Goal: Information Seeking & Learning: Check status

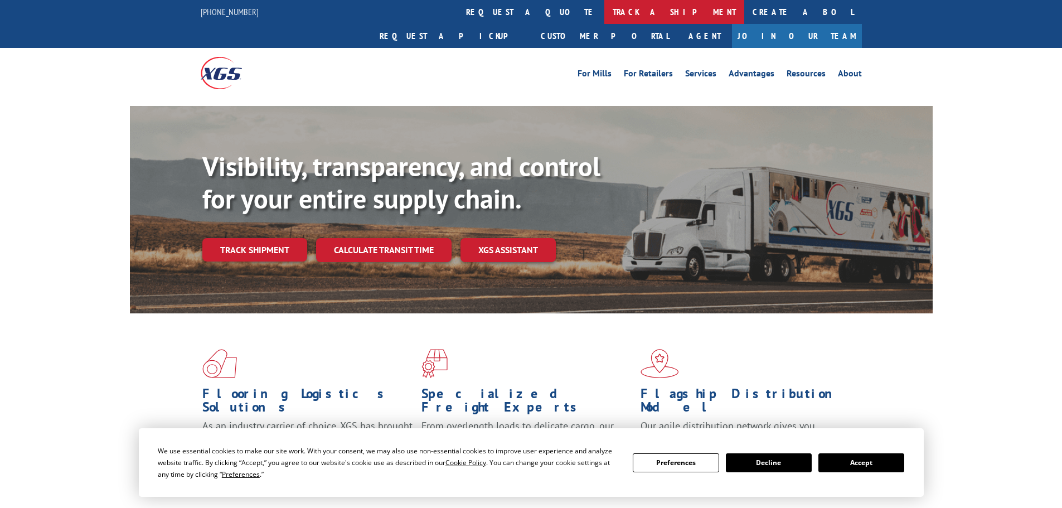
click at [605, 11] on link "track a shipment" at bounding box center [675, 12] width 140 height 24
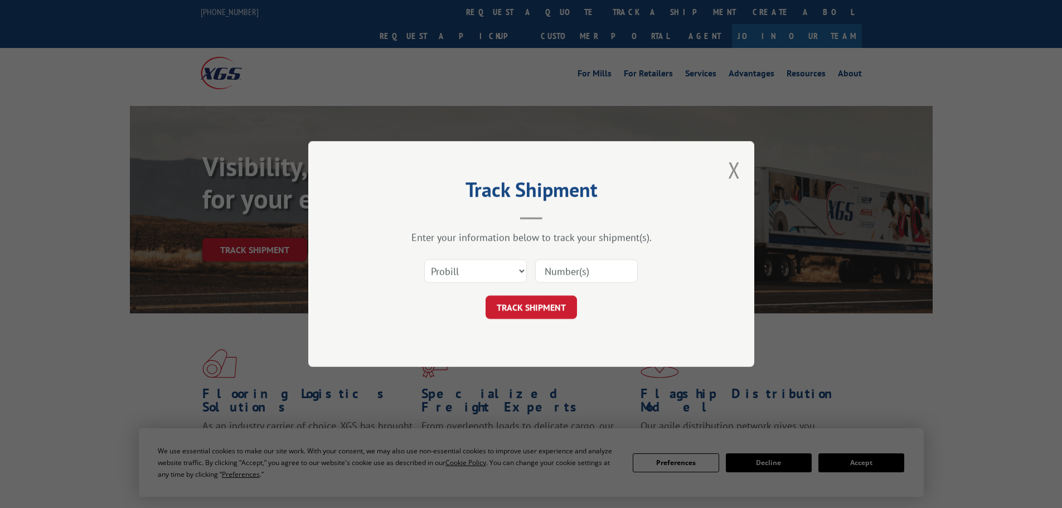
click at [566, 270] on input at bounding box center [586, 270] width 103 height 23
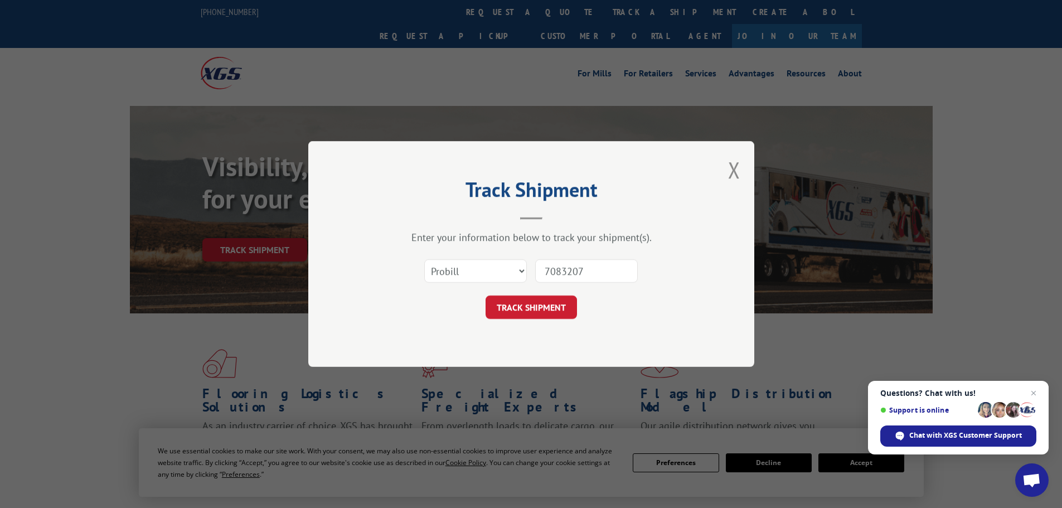
type input "7083207"
click at [486, 296] on button "TRACK SHIPMENT" at bounding box center [531, 307] width 91 height 23
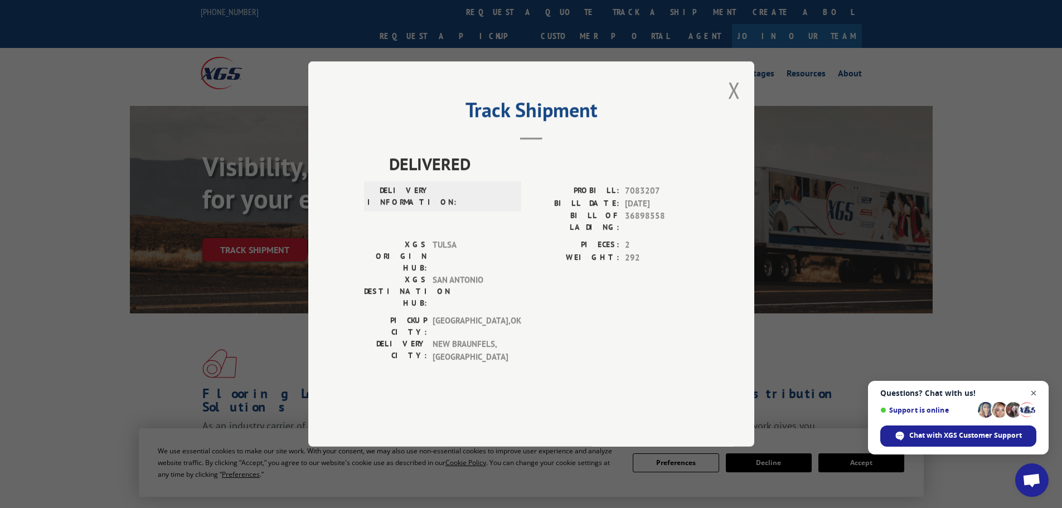
click at [1038, 393] on span "Close chat" at bounding box center [1034, 394] width 14 height 14
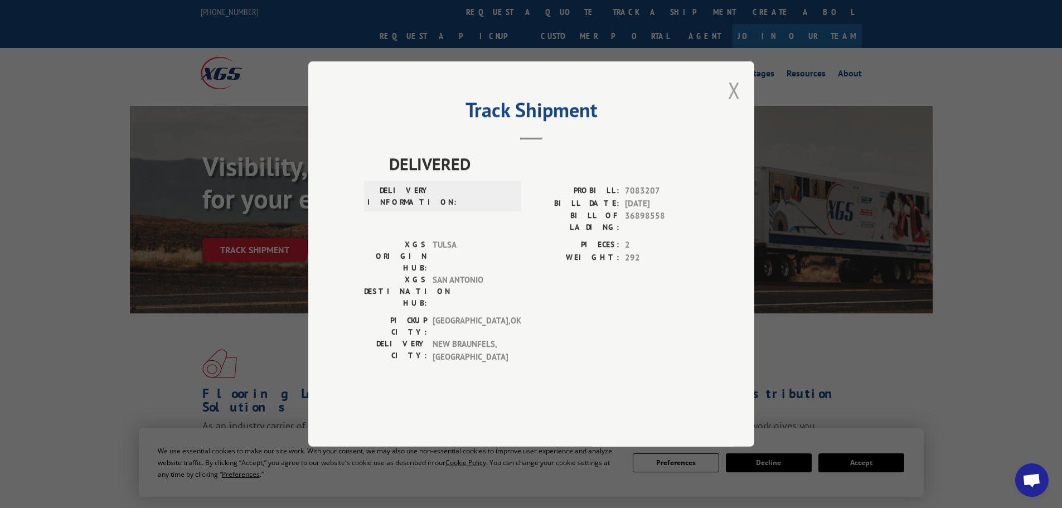
click at [739, 105] on button "Close modal" at bounding box center [734, 90] width 12 height 30
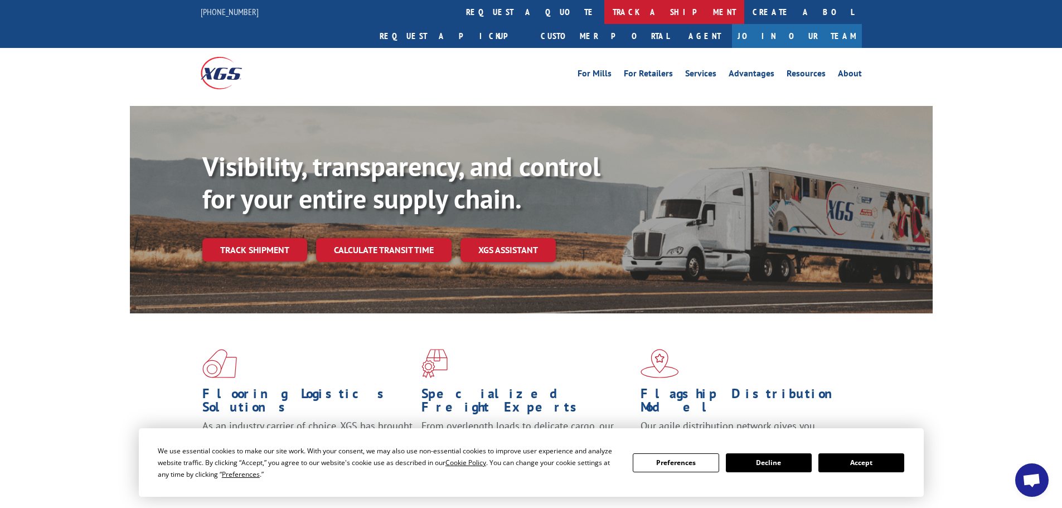
click at [605, 16] on link "track a shipment" at bounding box center [675, 12] width 140 height 24
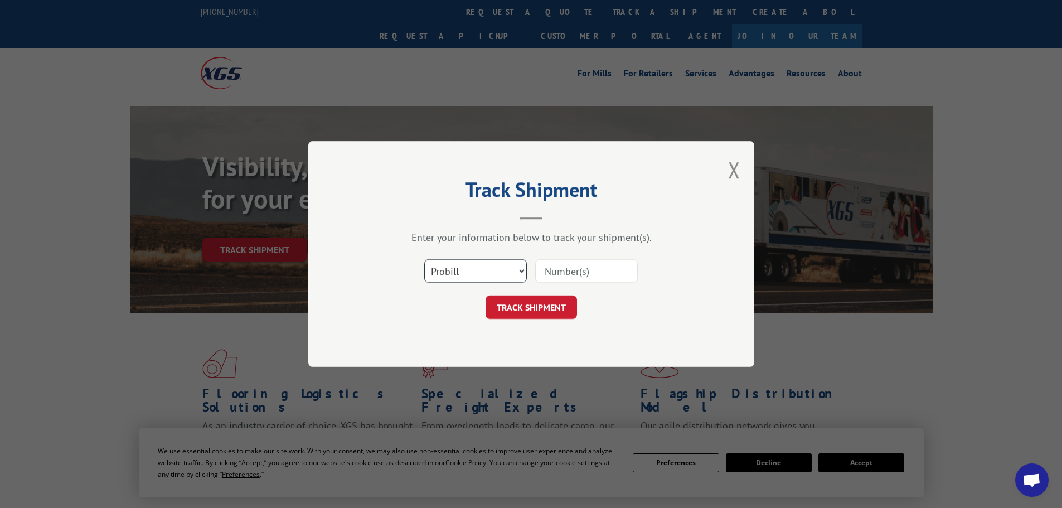
click at [465, 259] on select "Select category... Probill BOL PO" at bounding box center [475, 270] width 103 height 23
select select "po"
click at [424, 259] on select "Select category... Probill BOL PO" at bounding box center [475, 270] width 103 height 23
click at [577, 279] on input at bounding box center [586, 270] width 103 height 23
type input "38513169"
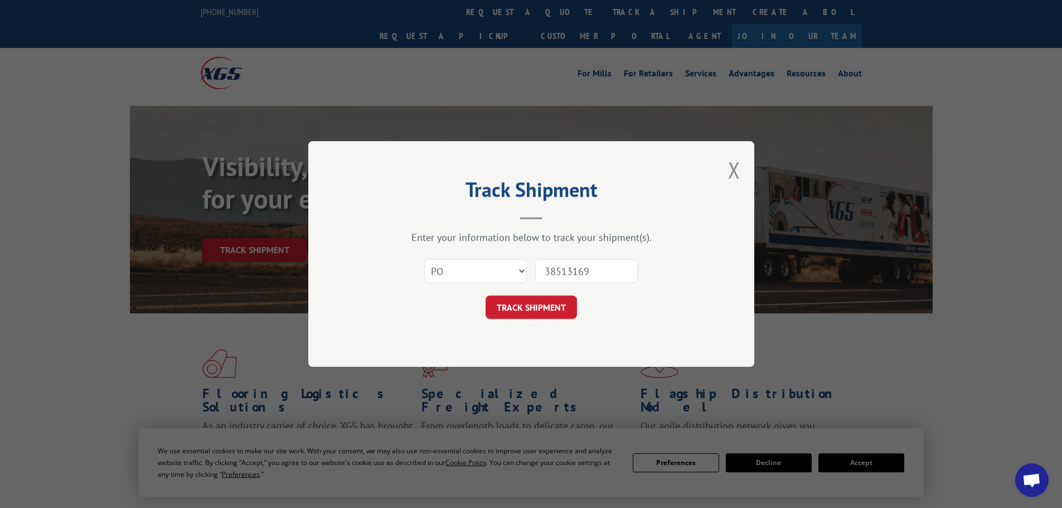
click button "TRACK SHIPMENT" at bounding box center [531, 307] width 91 height 23
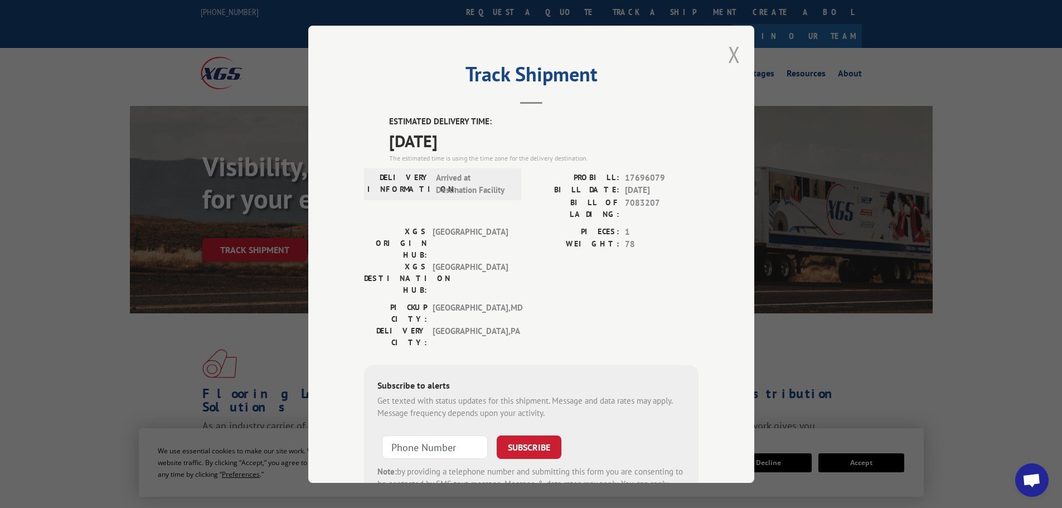
click at [731, 61] on button "Close modal" at bounding box center [734, 55] width 12 height 30
